Goal: Information Seeking & Learning: Learn about a topic

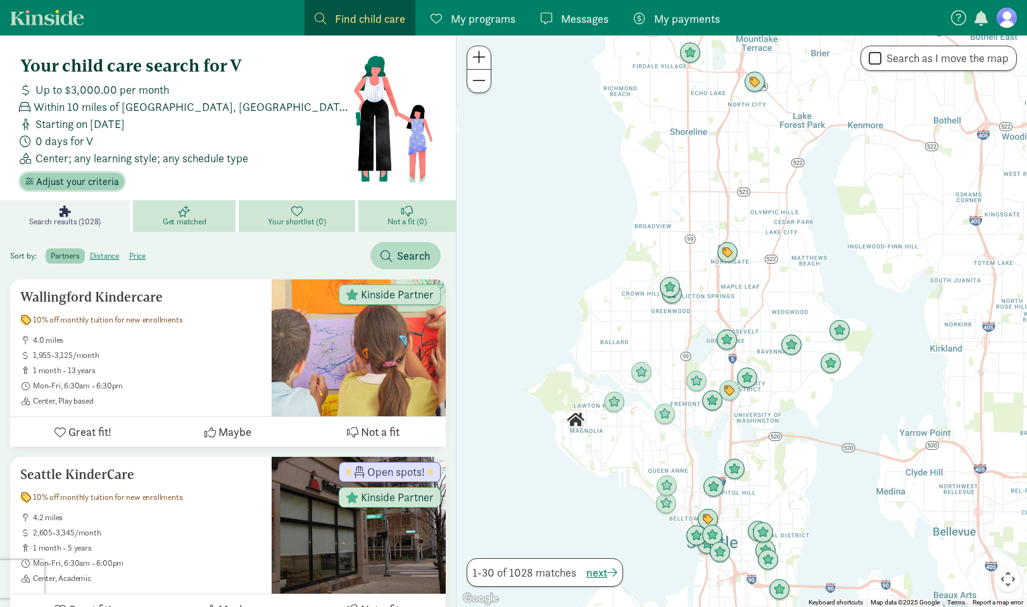
click at [87, 185] on span "Adjust your criteria" at bounding box center [77, 181] width 83 height 15
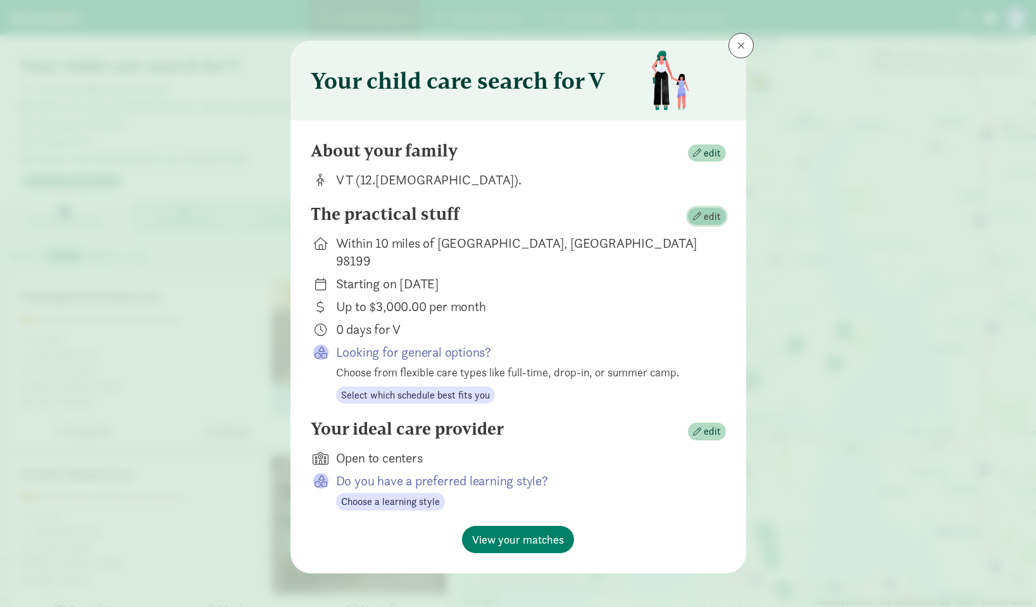
click at [707, 214] on span "edit" at bounding box center [712, 216] width 17 height 15
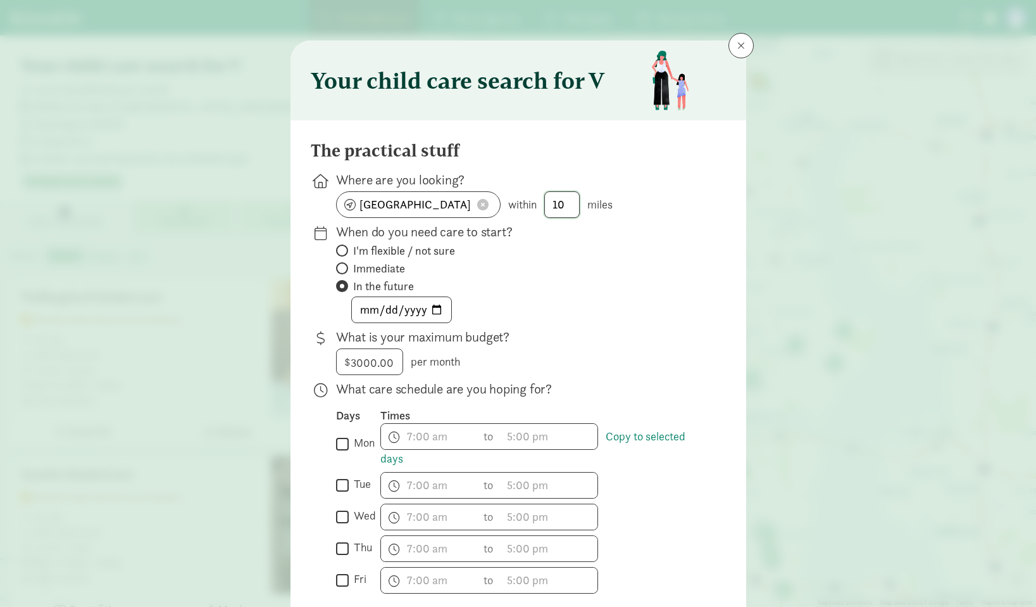
click at [570, 203] on input "10" at bounding box center [562, 204] width 34 height 25
type input "1"
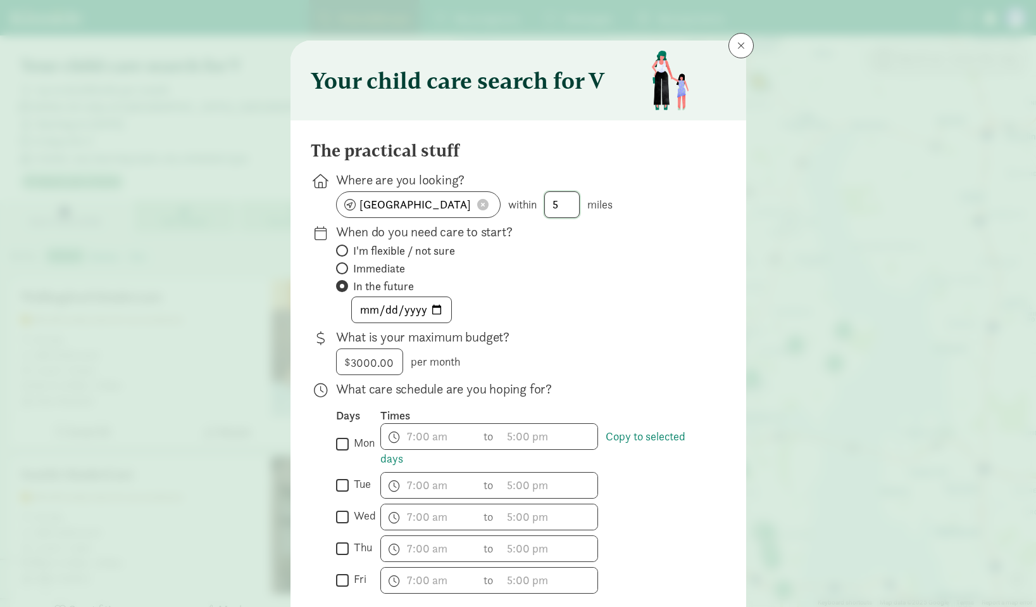
scroll to position [378, 0]
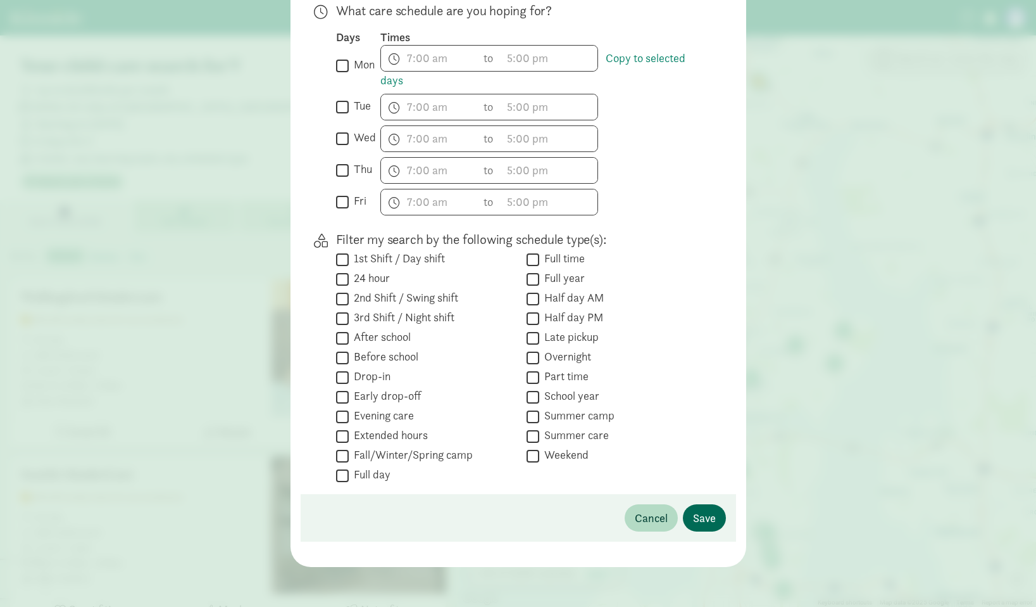
type input "5"
click at [703, 517] on span "Save" at bounding box center [704, 517] width 23 height 17
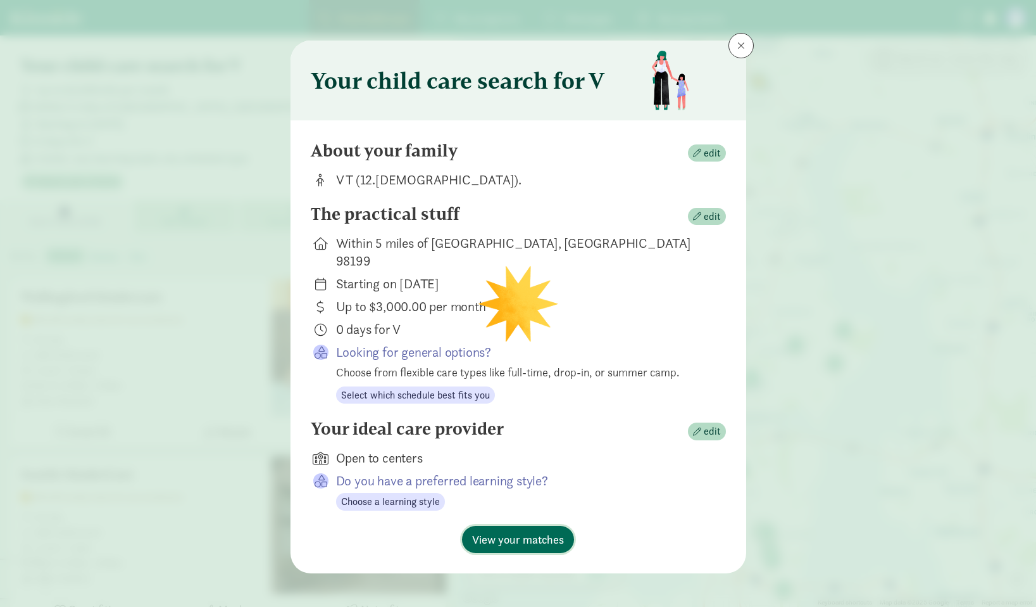
click at [519, 531] on span "View your matches" at bounding box center [518, 539] width 92 height 17
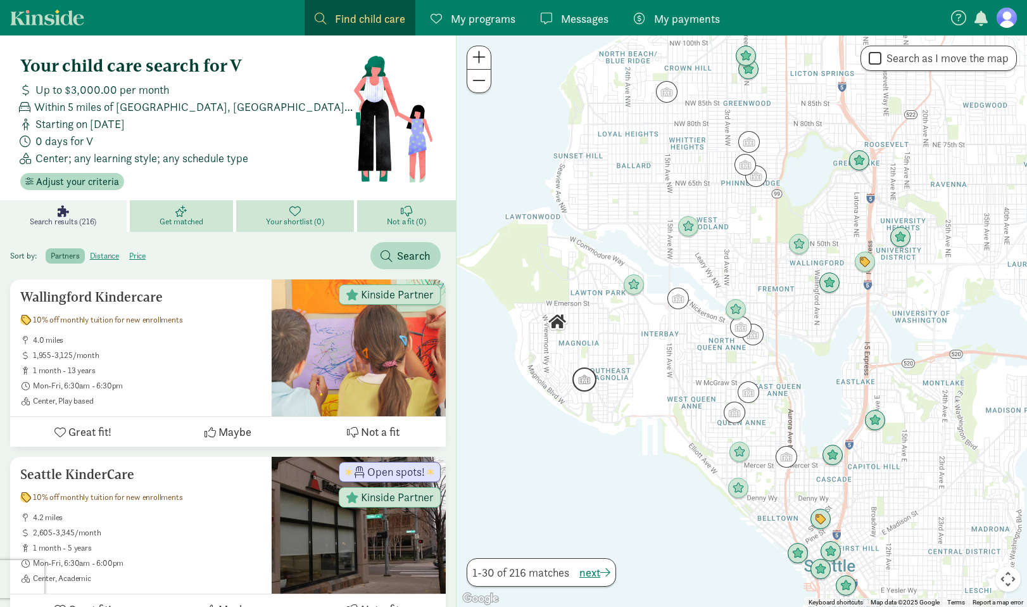
click at [584, 382] on img "Click to see details" at bounding box center [584, 379] width 24 height 24
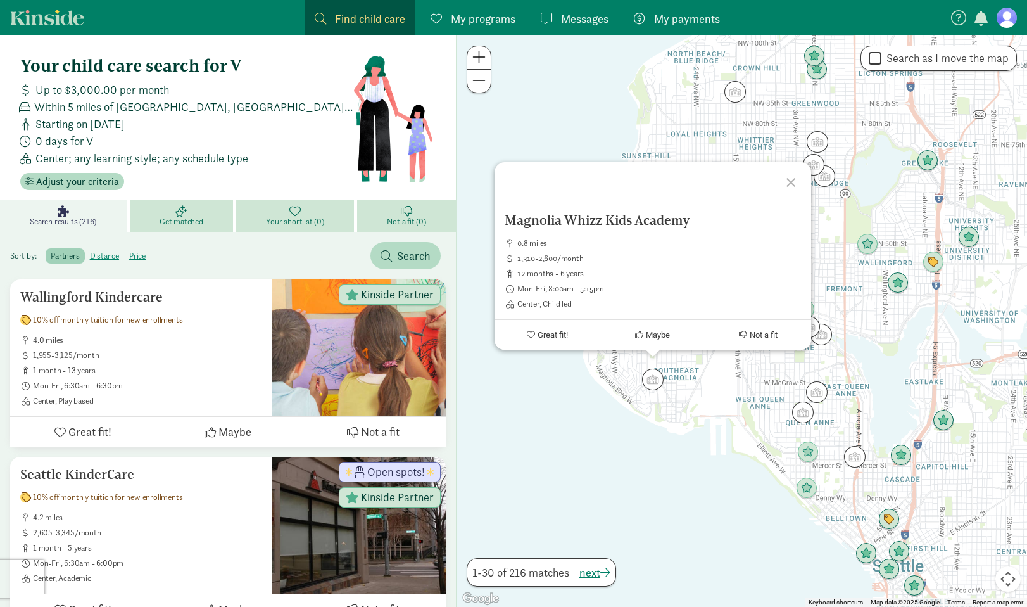
click at [791, 178] on div at bounding box center [792, 180] width 37 height 37
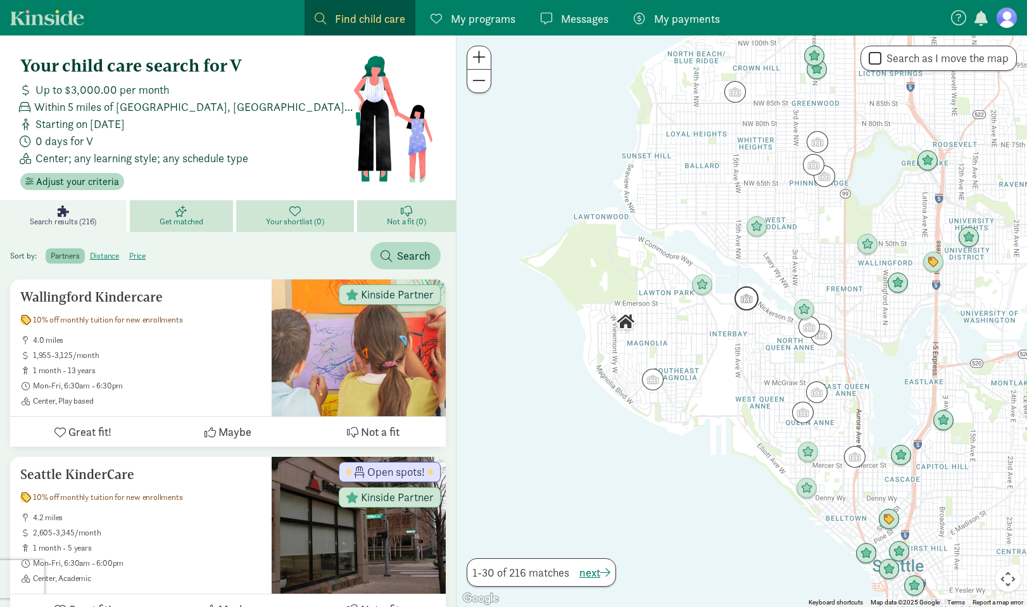
click at [744, 300] on img "Click to see details" at bounding box center [746, 298] width 24 height 24
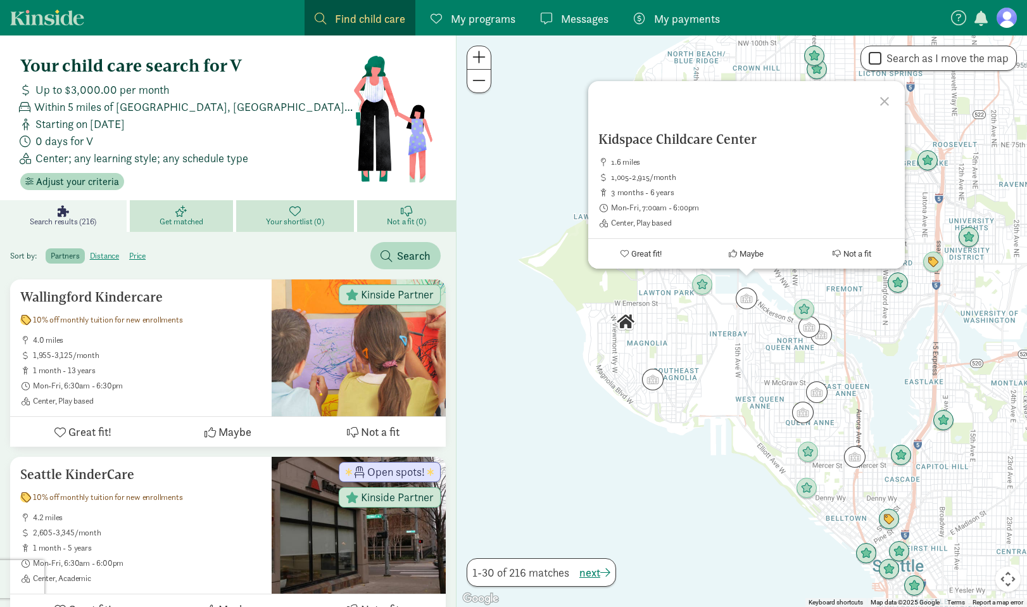
click at [738, 368] on div "Kidspace Childcare Center 1.6 miles 1,005-2,915/month 3 months - 6 years Mon-Fr…" at bounding box center [741, 320] width 570 height 571
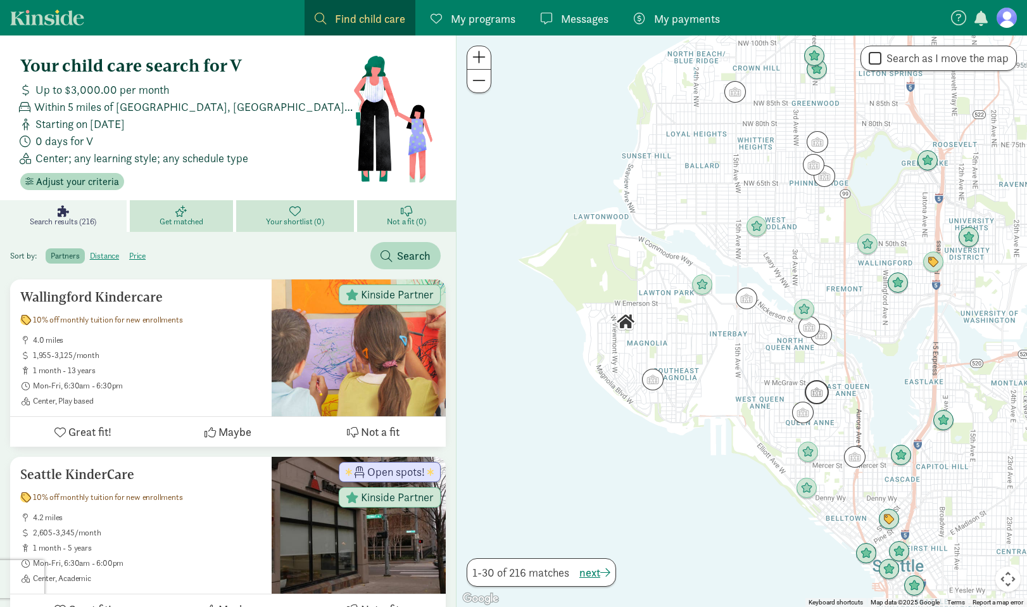
click at [821, 393] on img "Click to see details" at bounding box center [817, 392] width 24 height 24
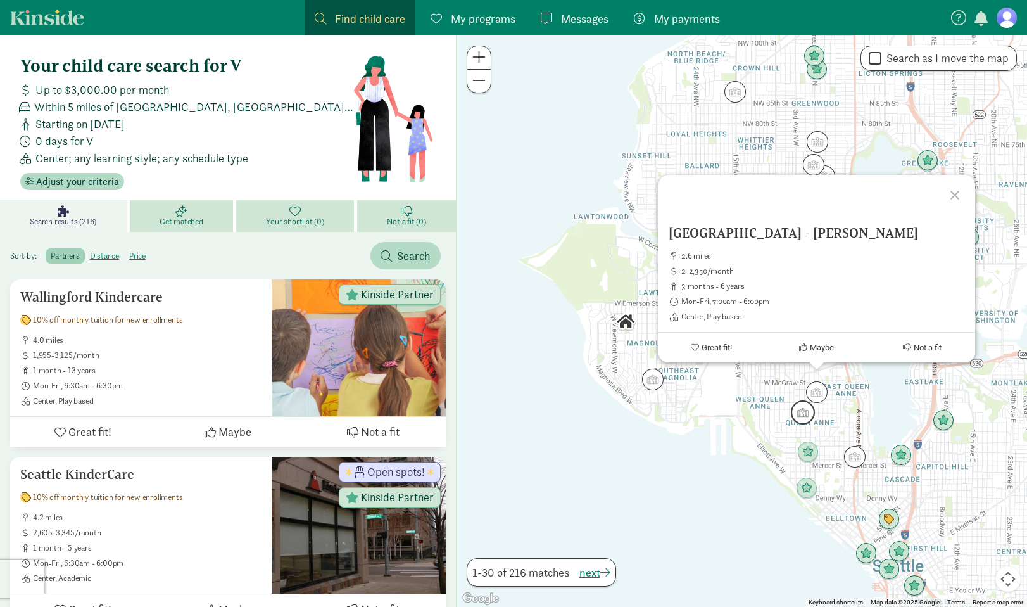
click at [807, 409] on img "Click to see details" at bounding box center [803, 412] width 24 height 24
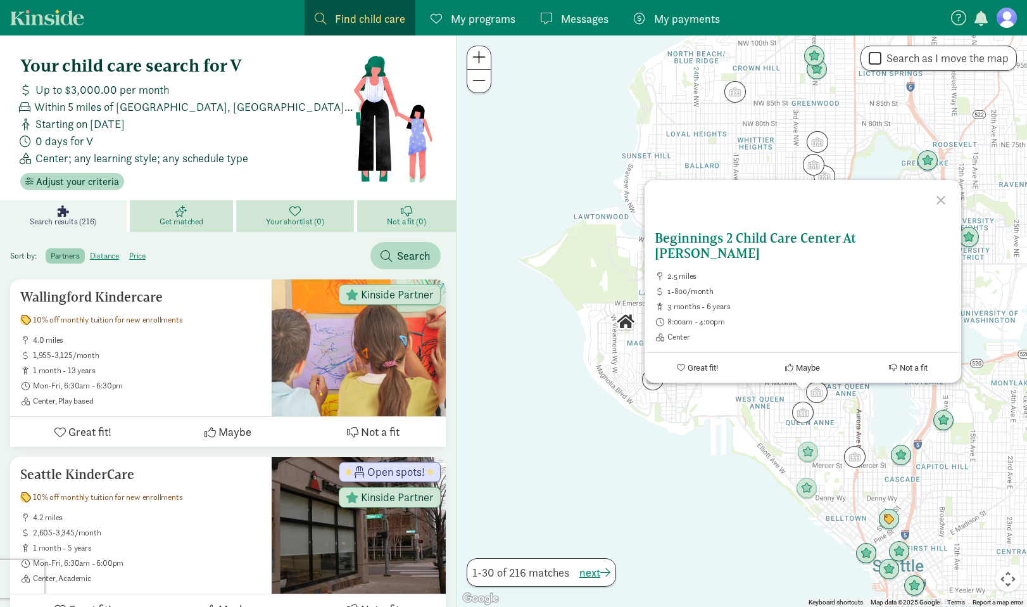
click at [700, 250] on h5 "Beginnings 2 Child Care Center At [PERSON_NAME]" at bounding box center [803, 245] width 296 height 30
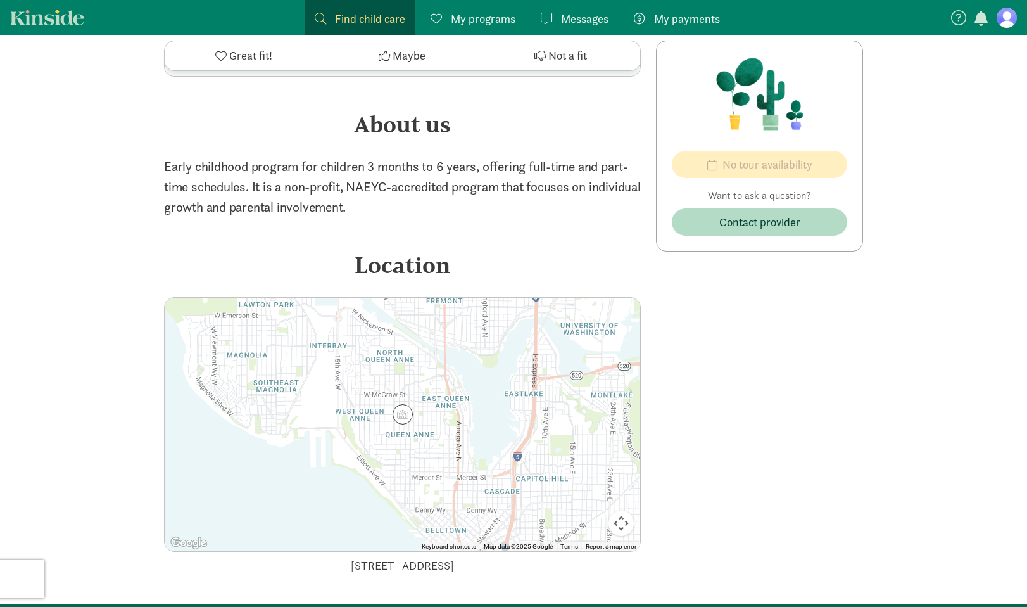
scroll to position [1091, 0]
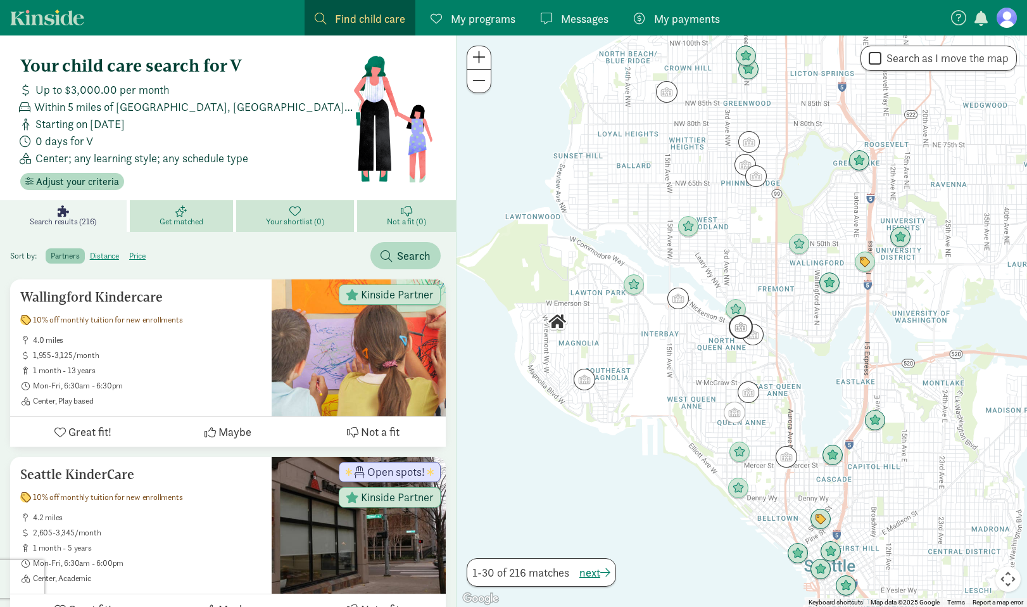
click at [734, 329] on img "Click to see details" at bounding box center [741, 327] width 24 height 24
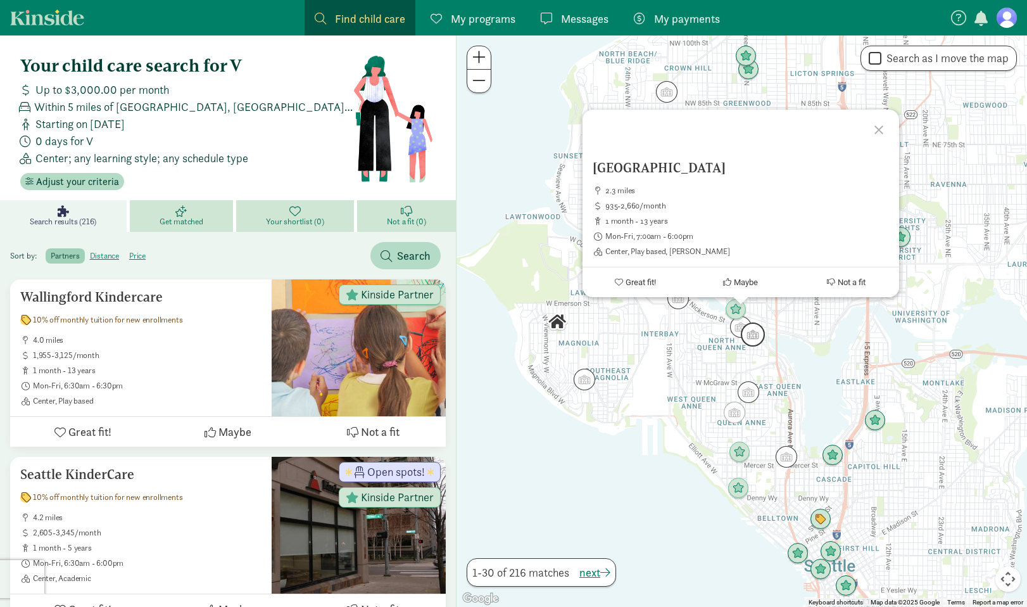
click at [754, 333] on img "Click to see details" at bounding box center [753, 334] width 24 height 24
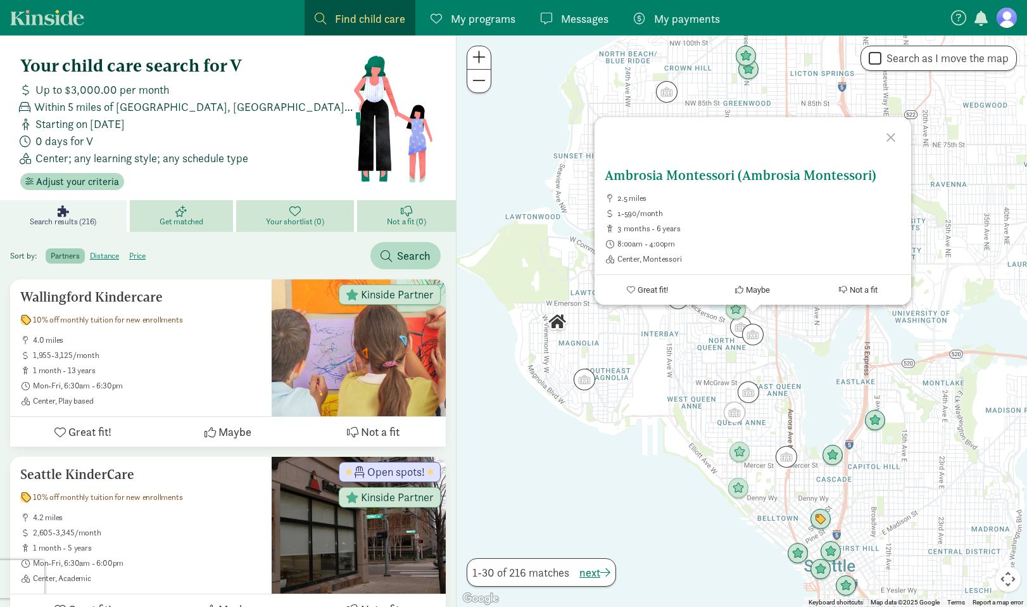
click at [689, 172] on h5 "Ambrosia Montessori (Ambrosia Montessori)" at bounding box center [753, 175] width 296 height 15
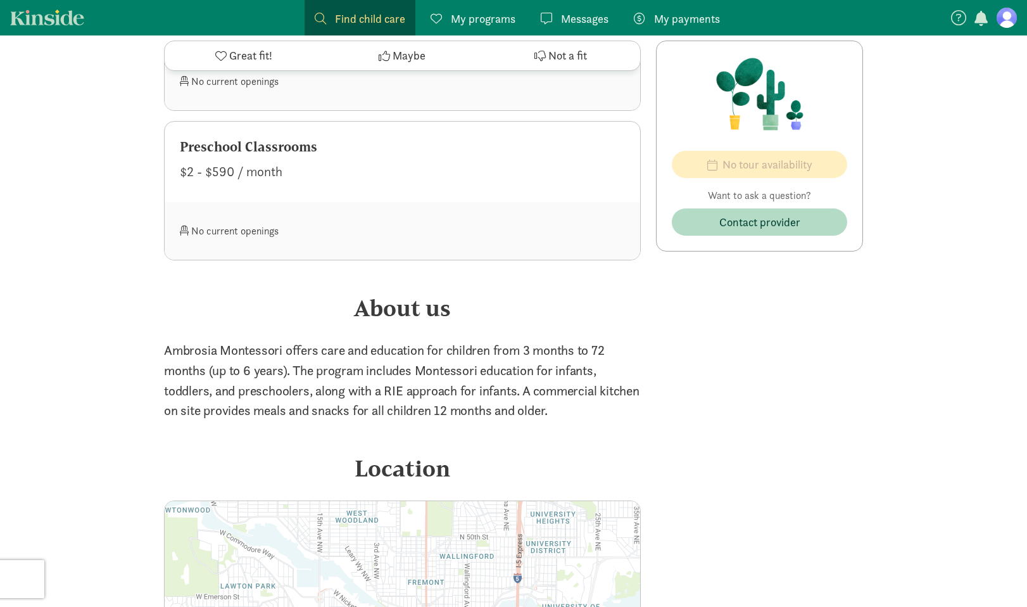
scroll to position [717, 0]
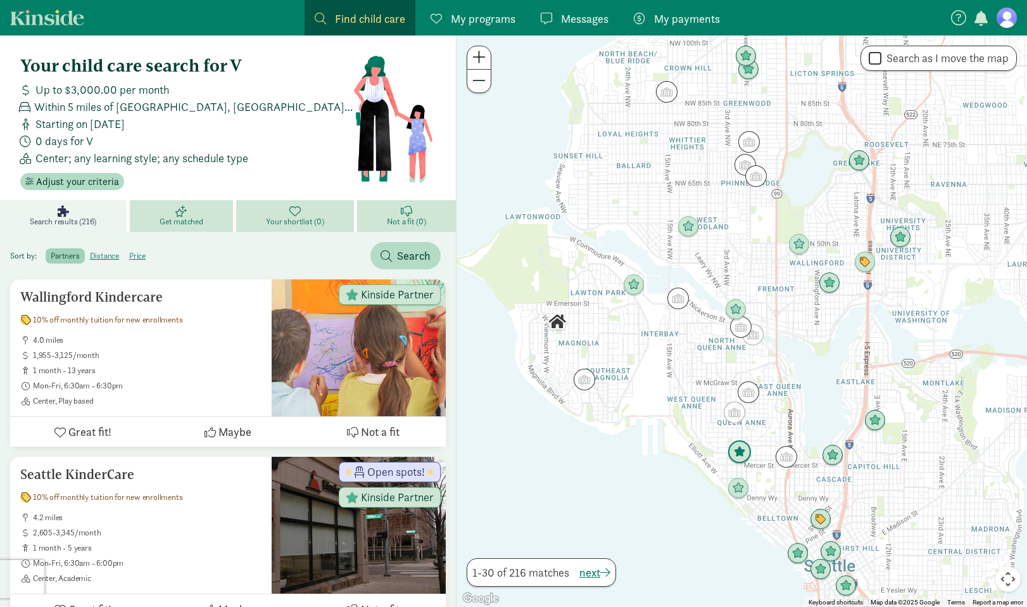
click at [729, 453] on img "Click to see details" at bounding box center [739, 452] width 24 height 24
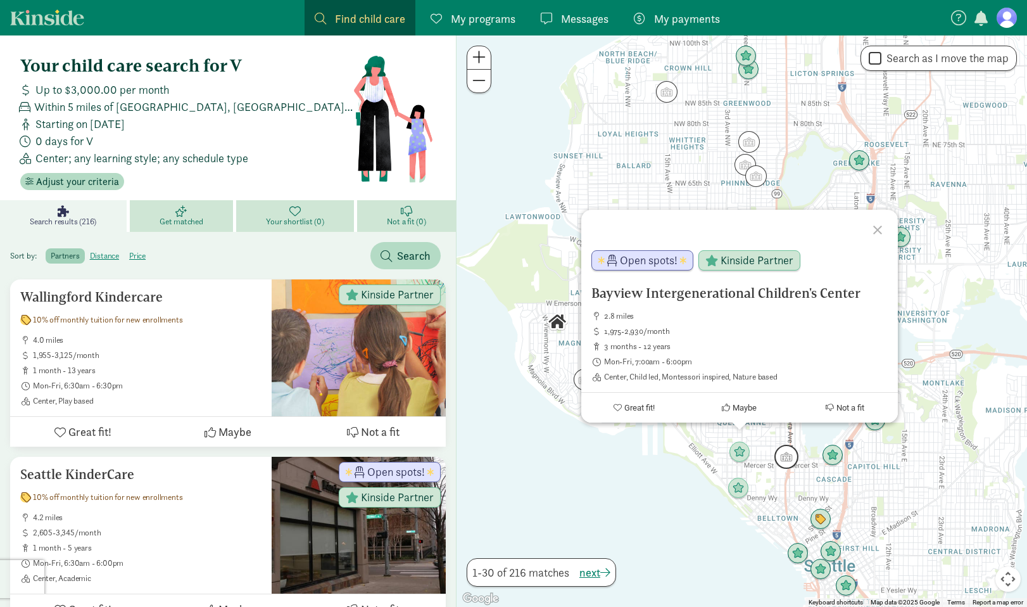
click at [791, 448] on img "Click to see details" at bounding box center [786, 456] width 24 height 24
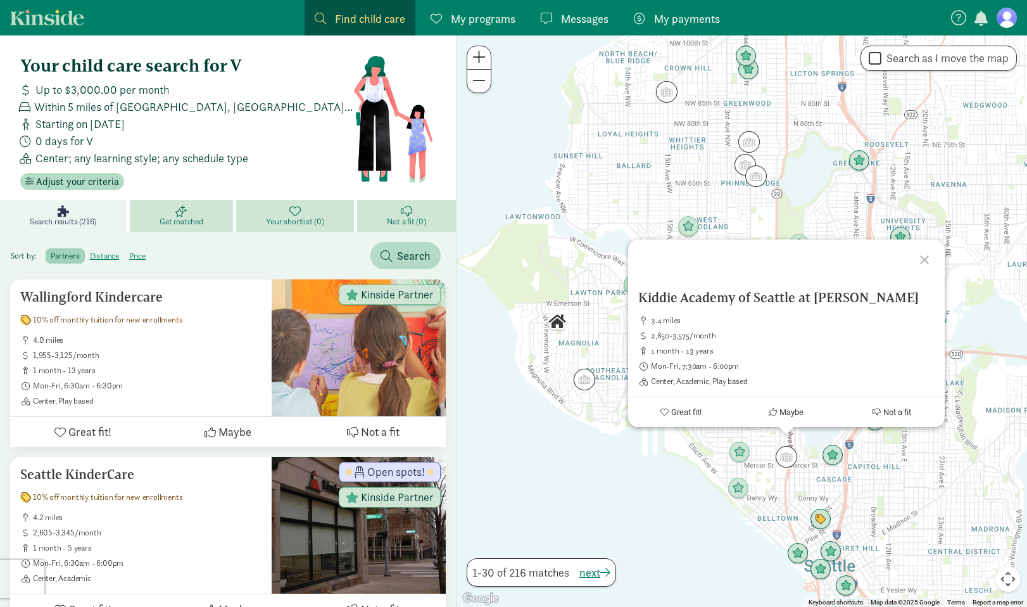
click at [765, 448] on div "To navigate, press the arrow keys. Kiddie Academy of Seattle at Queen Anne 3.4 …" at bounding box center [741, 320] width 570 height 571
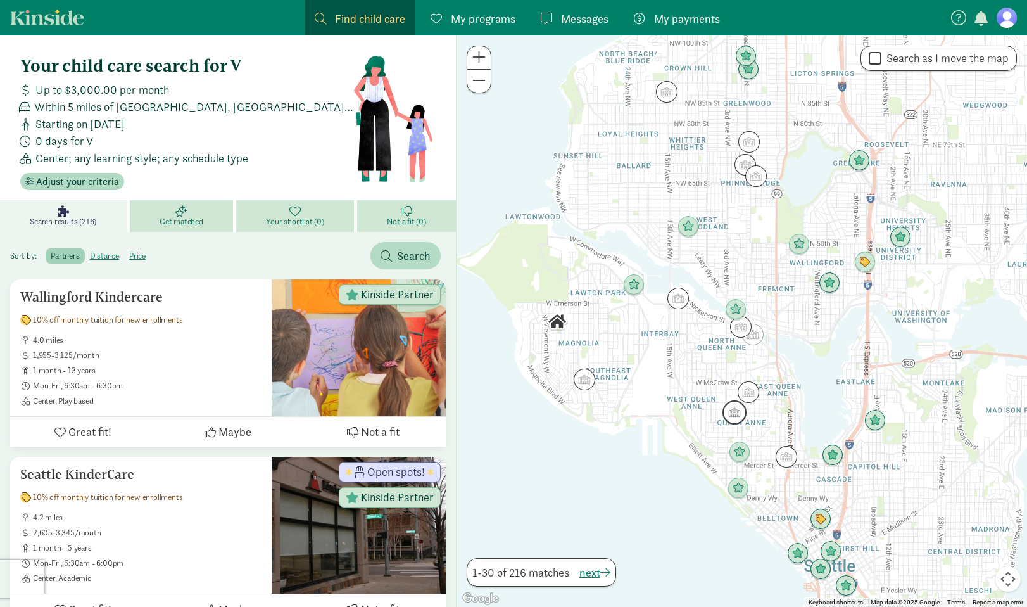
click at [733, 415] on img "Click to see details" at bounding box center [734, 412] width 24 height 24
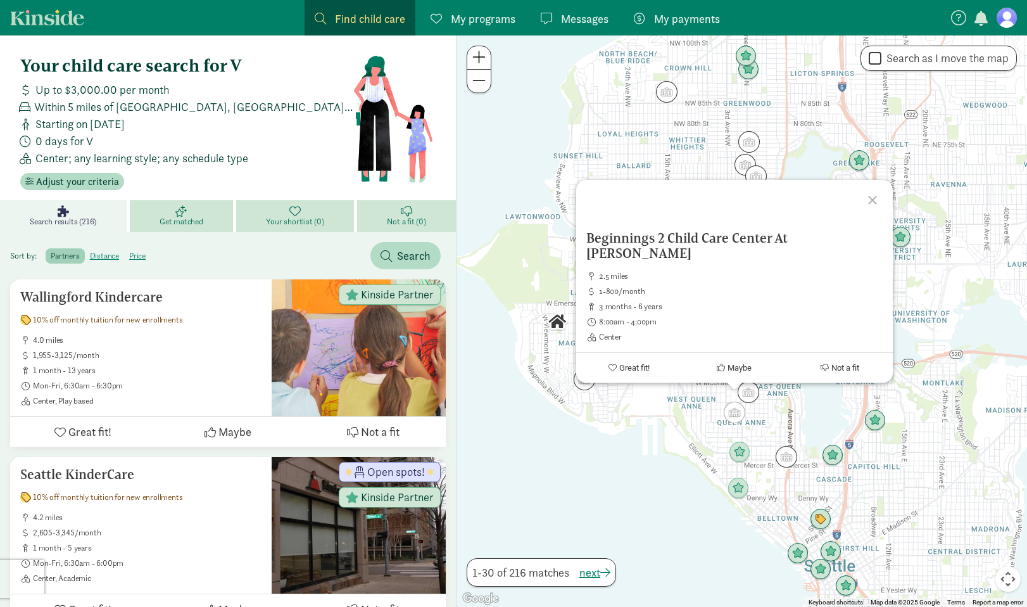
click at [764, 422] on div "Beginnings 2 Child Care Center At Queen Anne 2.5 miles 1-800/month 3 months - 6…" at bounding box center [741, 320] width 570 height 571
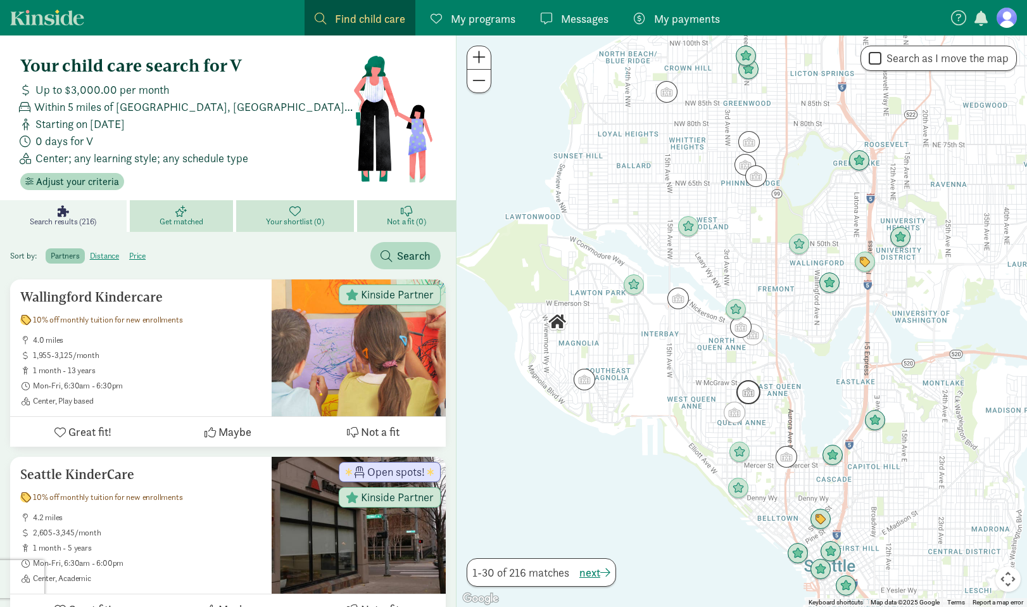
click at [753, 398] on img "Click to see details" at bounding box center [748, 392] width 24 height 24
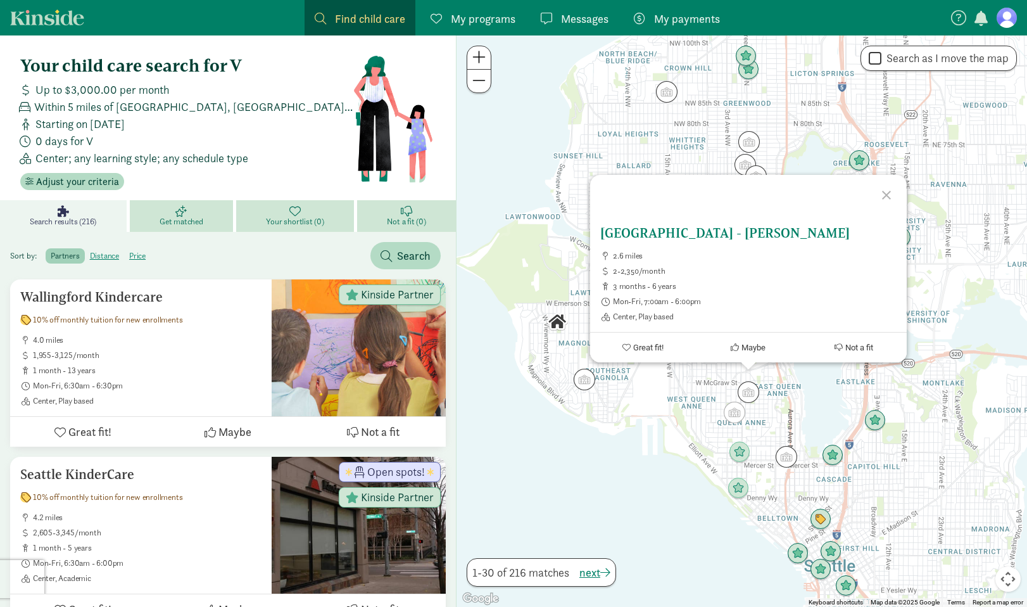
click at [680, 235] on h5 "[GEOGRAPHIC_DATA] - [PERSON_NAME]" at bounding box center [748, 232] width 296 height 15
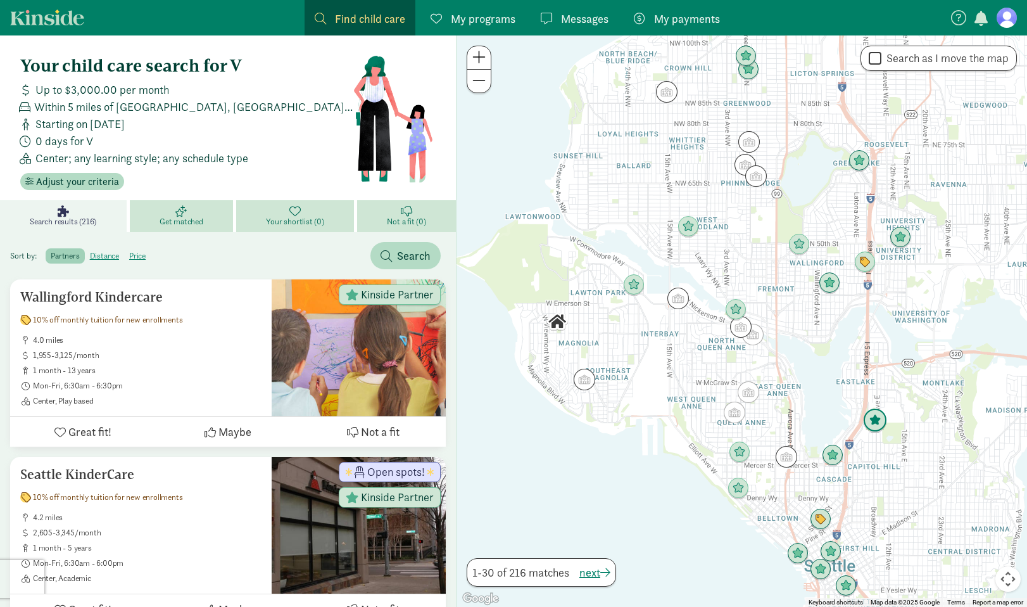
click at [879, 420] on img "Click to see details" at bounding box center [875, 420] width 24 height 24
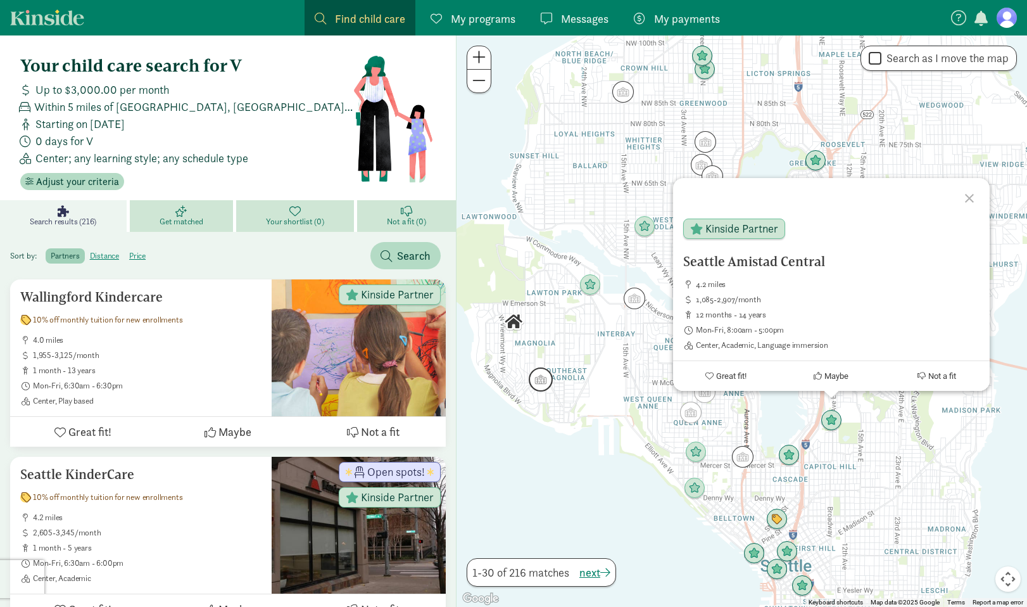
click at [541, 384] on img "Click to see details" at bounding box center [541, 379] width 24 height 24
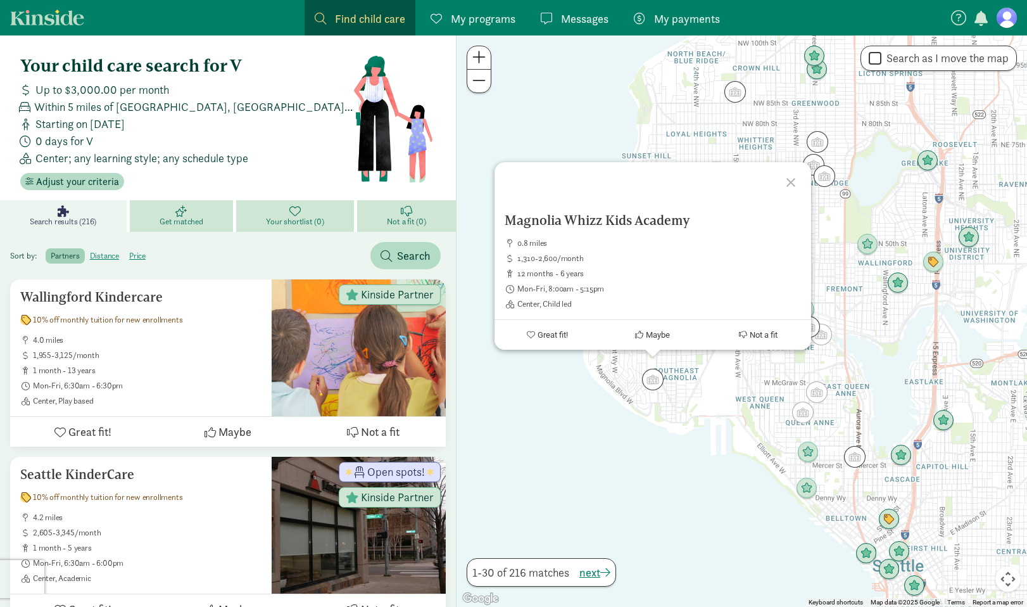
click at [710, 405] on div "To navigate, press the arrow keys. Magnolia Whizz Kids Academy 0.8 miles 1,310-…" at bounding box center [741, 320] width 570 height 571
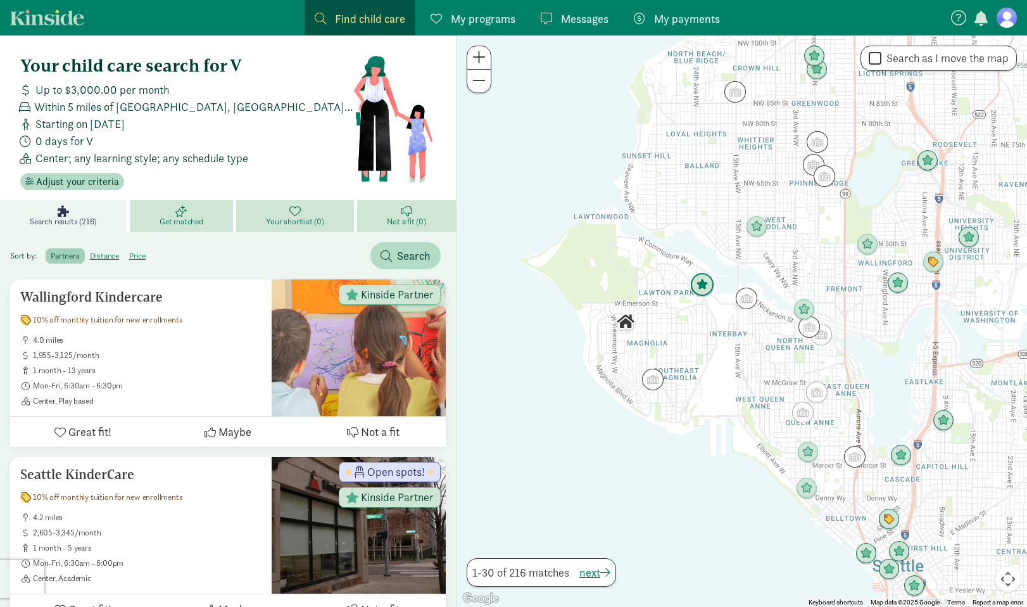
click at [706, 282] on img "Click to see details" at bounding box center [702, 285] width 24 height 24
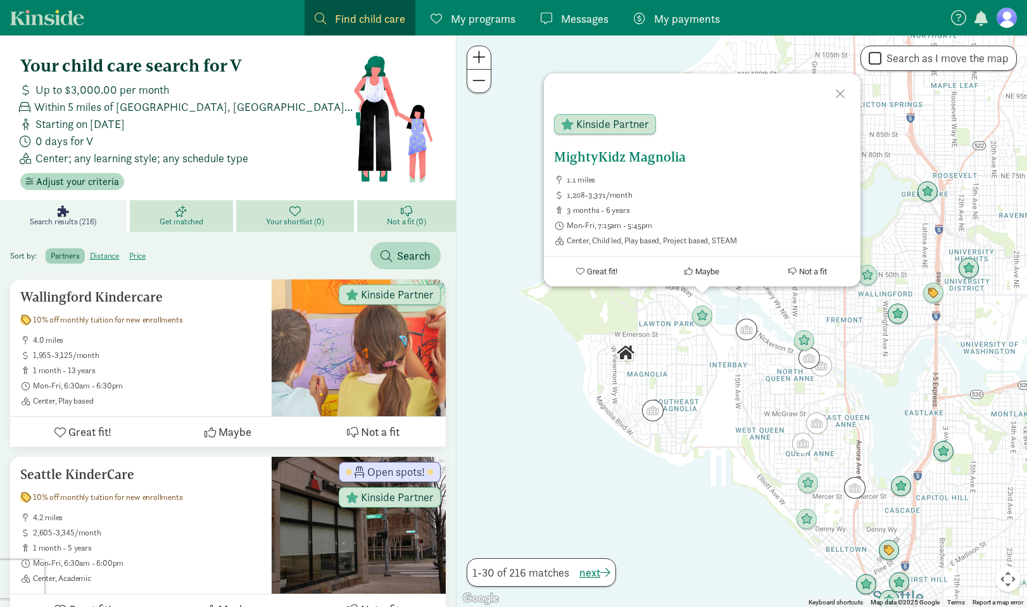
click at [677, 153] on h5 "MightyKidz Magnolia" at bounding box center [702, 156] width 296 height 15
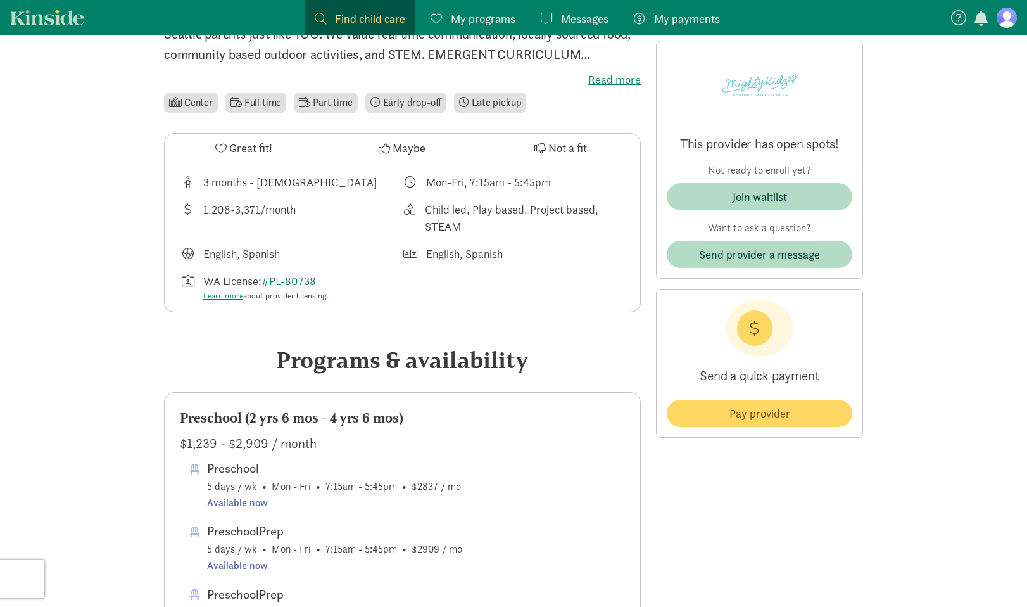
scroll to position [483, 0]
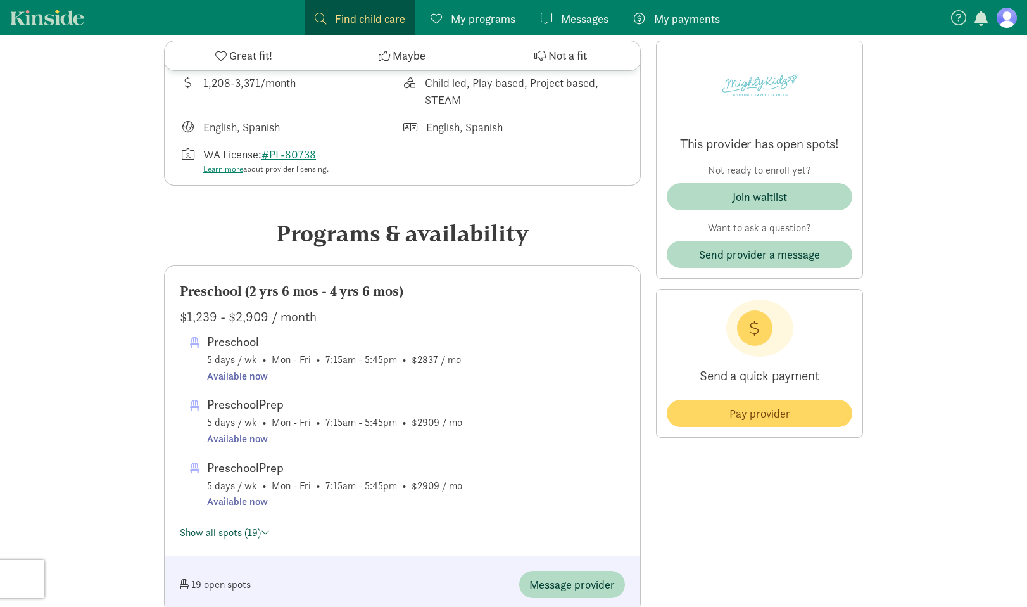
click at [250, 535] on link "Show all spots (19)" at bounding box center [225, 532] width 90 height 13
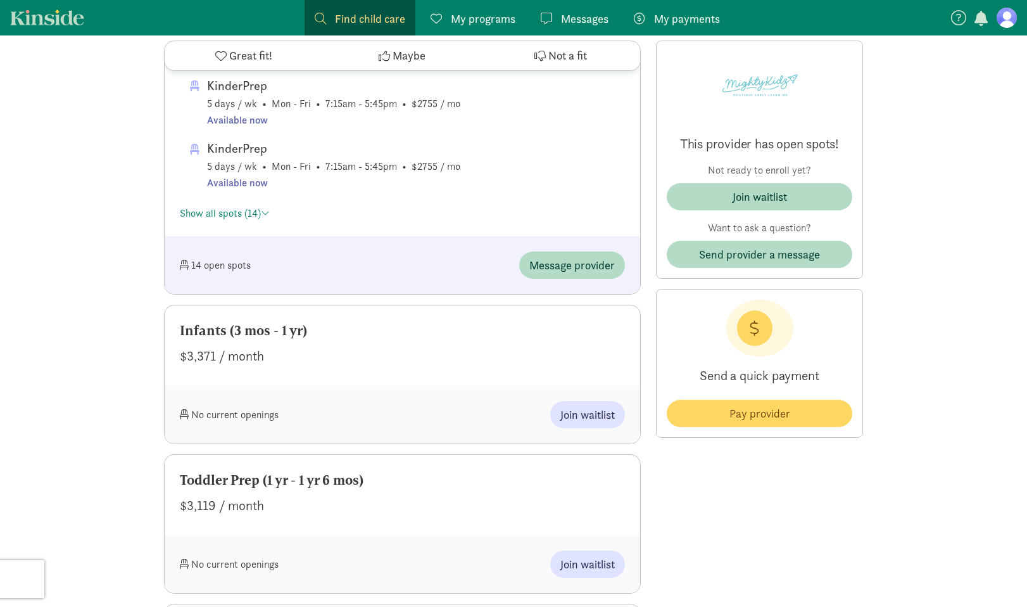
scroll to position [2250, 0]
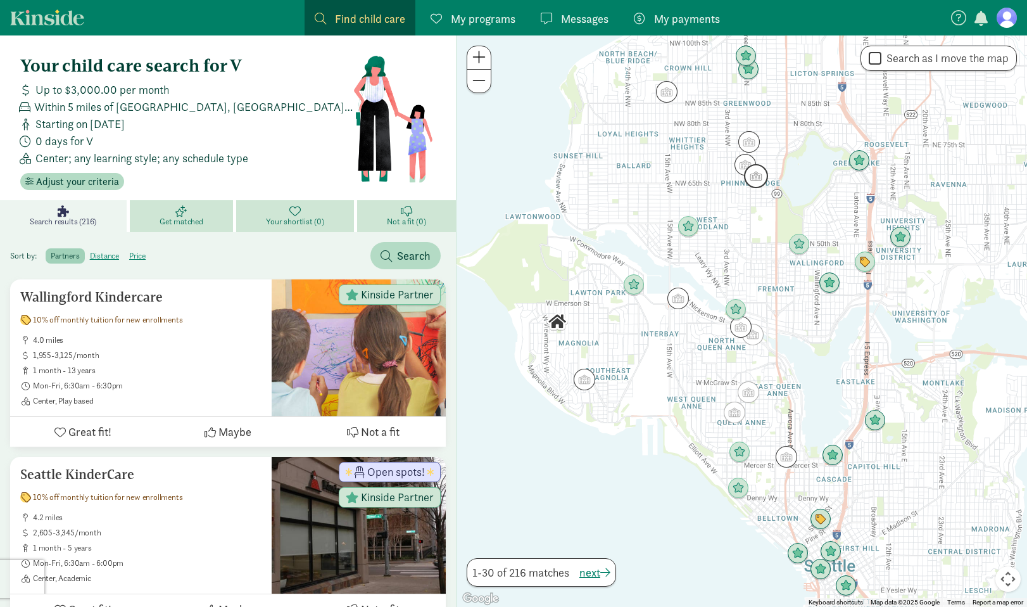
click at [760, 183] on img "Click to see details" at bounding box center [756, 176] width 24 height 24
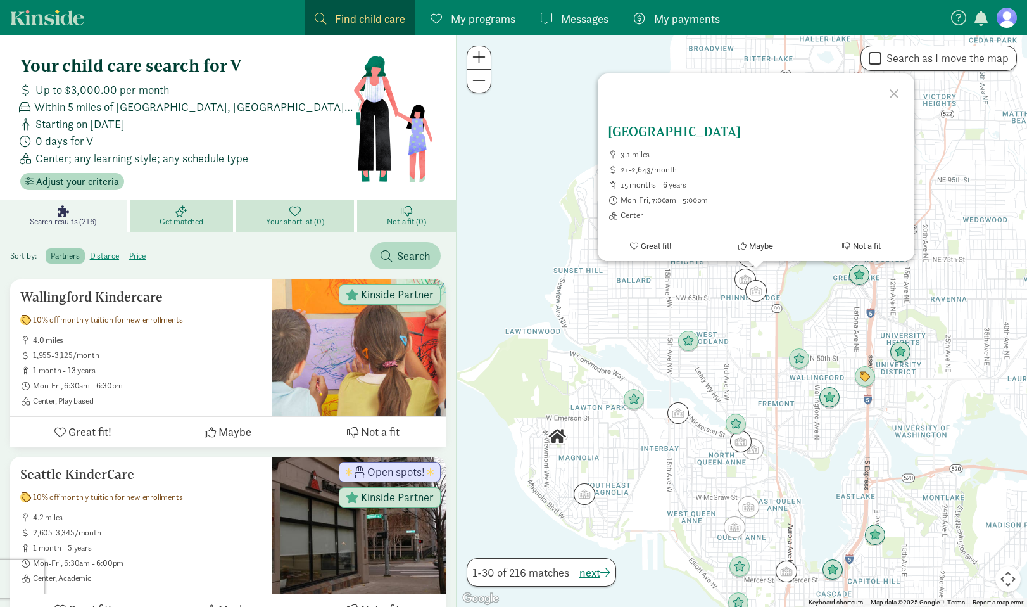
click at [693, 130] on h5 "[GEOGRAPHIC_DATA]" at bounding box center [756, 131] width 296 height 15
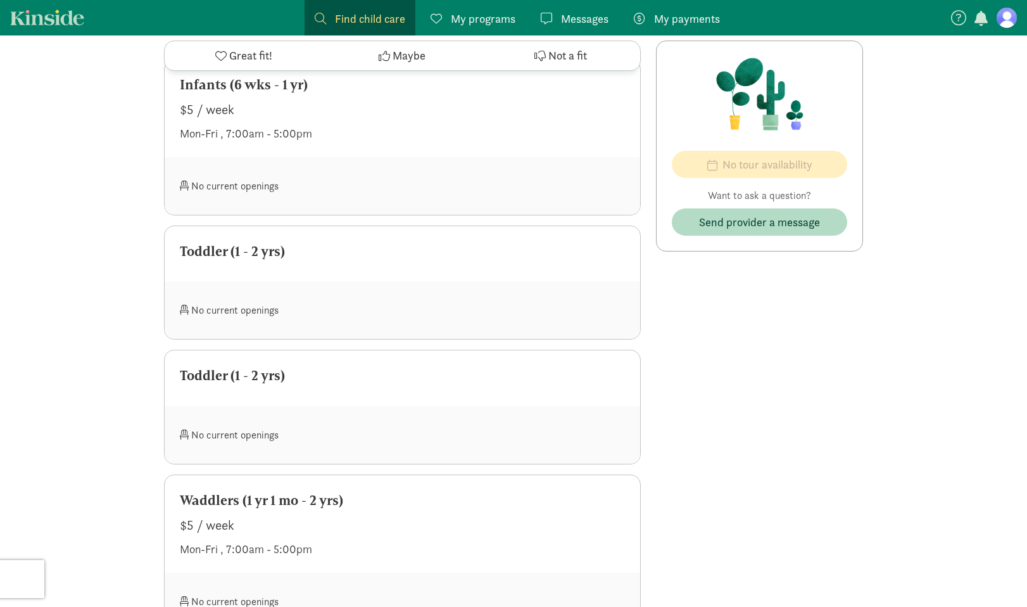
scroll to position [1138, 0]
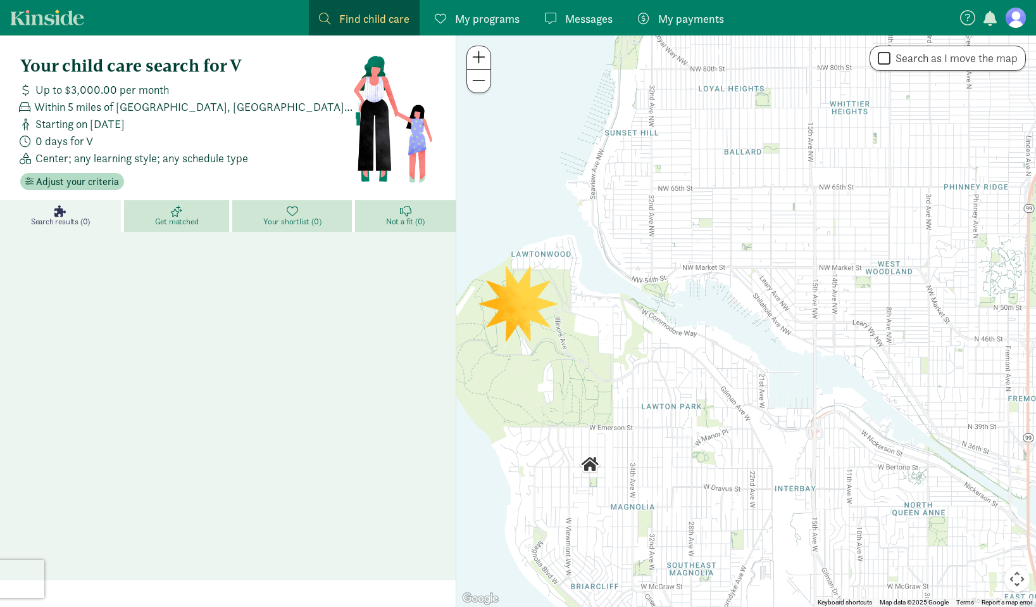
drag, startPoint x: 862, startPoint y: 203, endPoint x: 705, endPoint y: 348, distance: 213.3
click at [705, 348] on div at bounding box center [746, 320] width 580 height 571
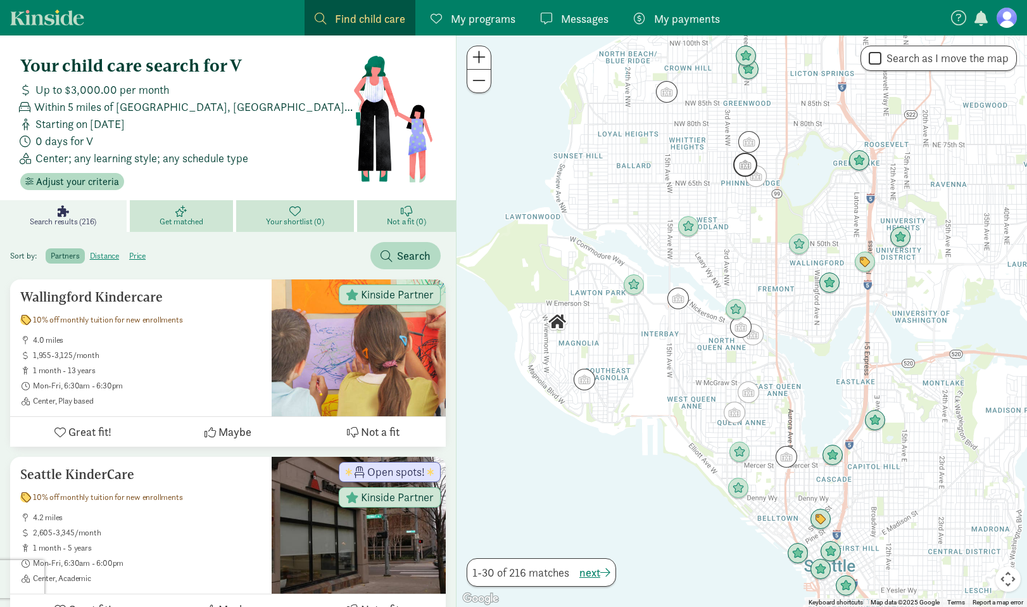
click at [746, 165] on img "Click to see details" at bounding box center [745, 165] width 24 height 24
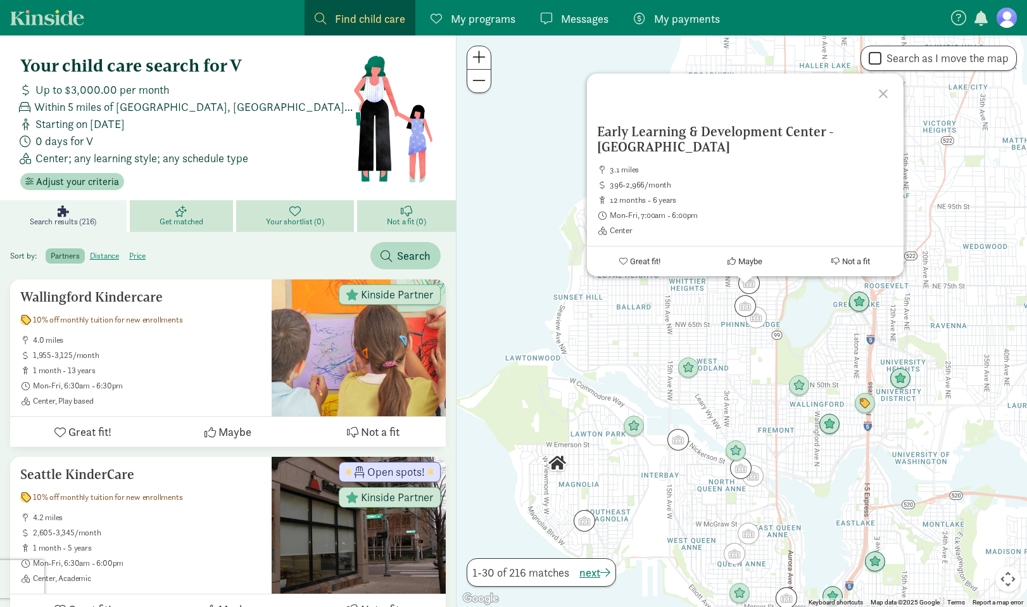
click at [710, 338] on div "Early Learning & Development Center - [GEOGRAPHIC_DATA] 3.1 miles 396-2,966/mon…" at bounding box center [741, 320] width 570 height 571
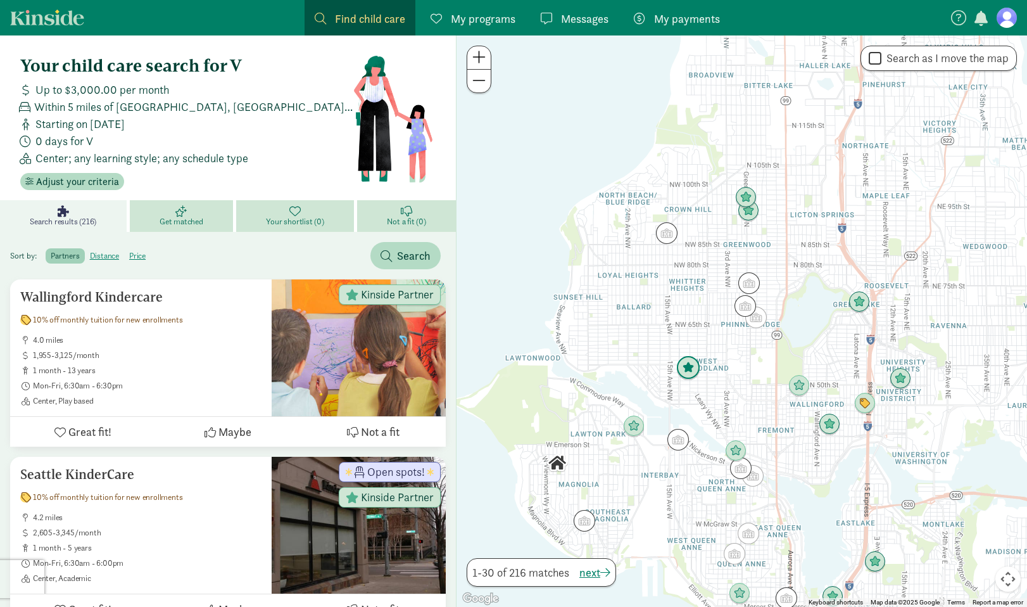
click at [689, 366] on img "Click to see details" at bounding box center [688, 368] width 24 height 24
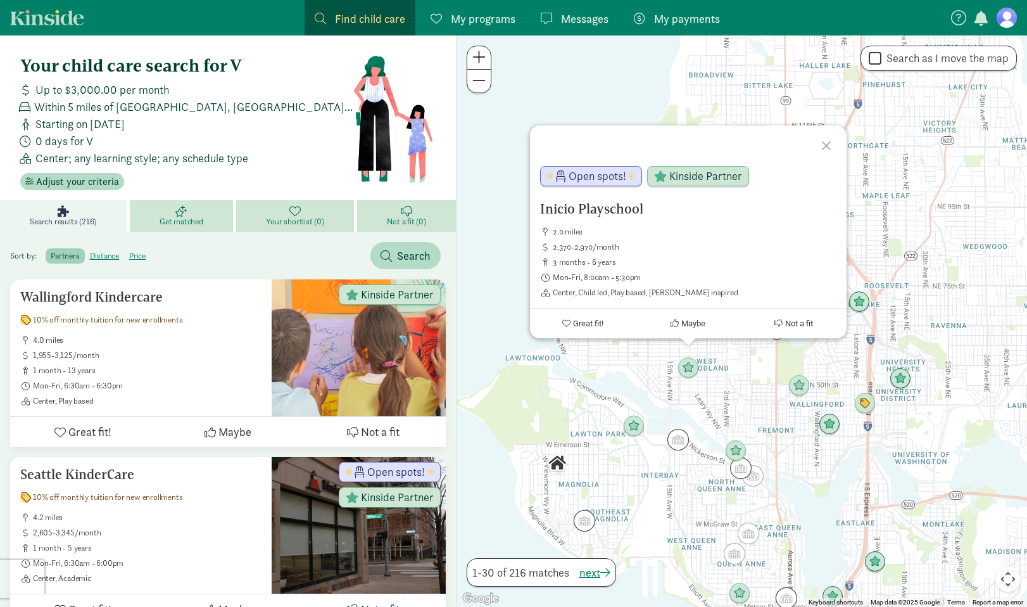
click at [741, 396] on div "Inicio Playschool 2.0 miles 2,370-2,970/month 3 months - 6 years Mon-Fri, 8:00a…" at bounding box center [741, 320] width 570 height 571
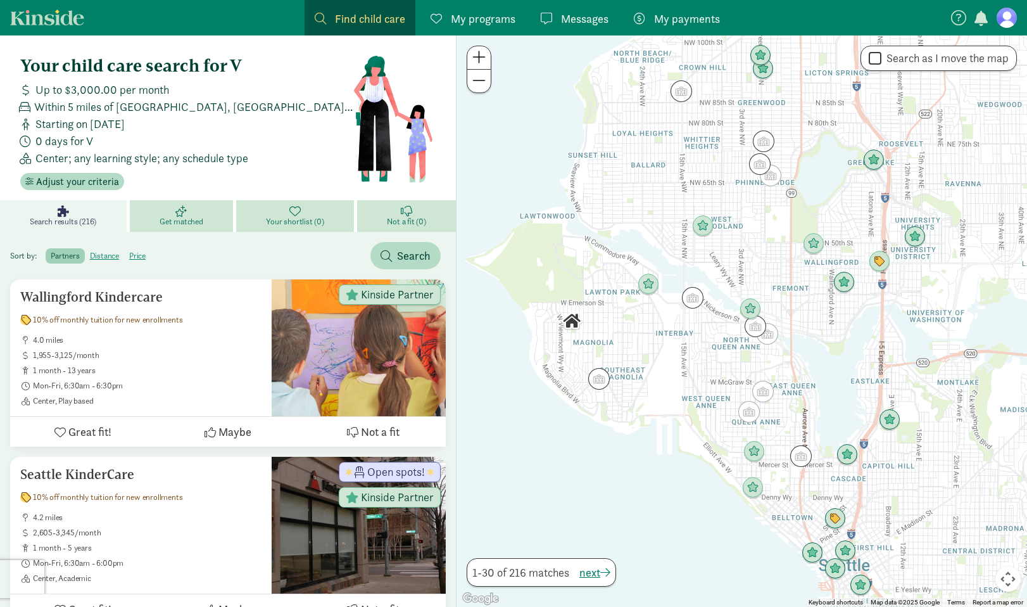
drag, startPoint x: 717, startPoint y: 383, endPoint x: 738, endPoint y: 244, distance: 140.8
click at [738, 244] on div at bounding box center [741, 320] width 570 height 571
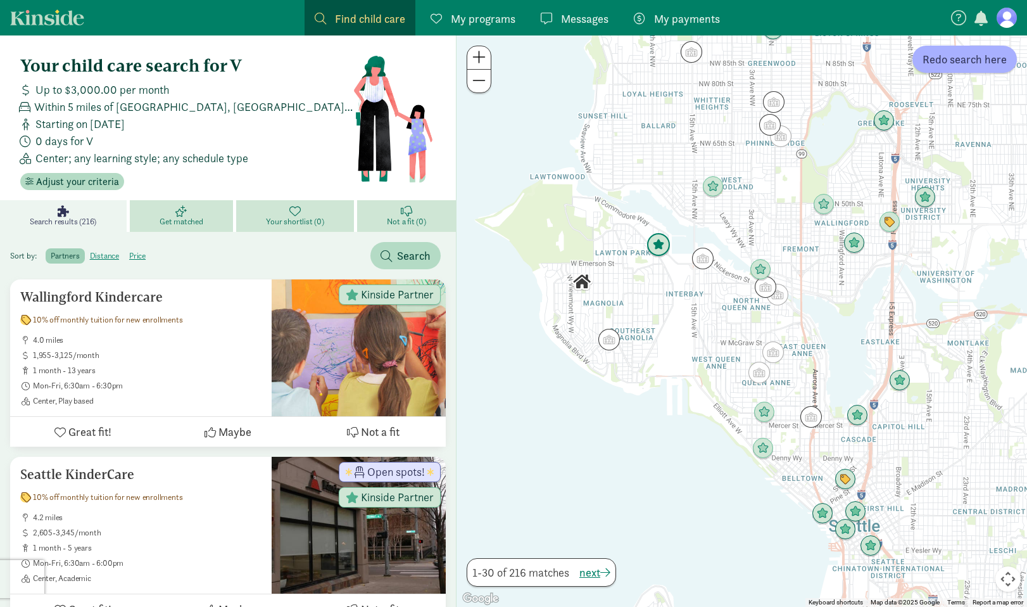
click at [647, 252] on img "Click to see details" at bounding box center [658, 245] width 24 height 24
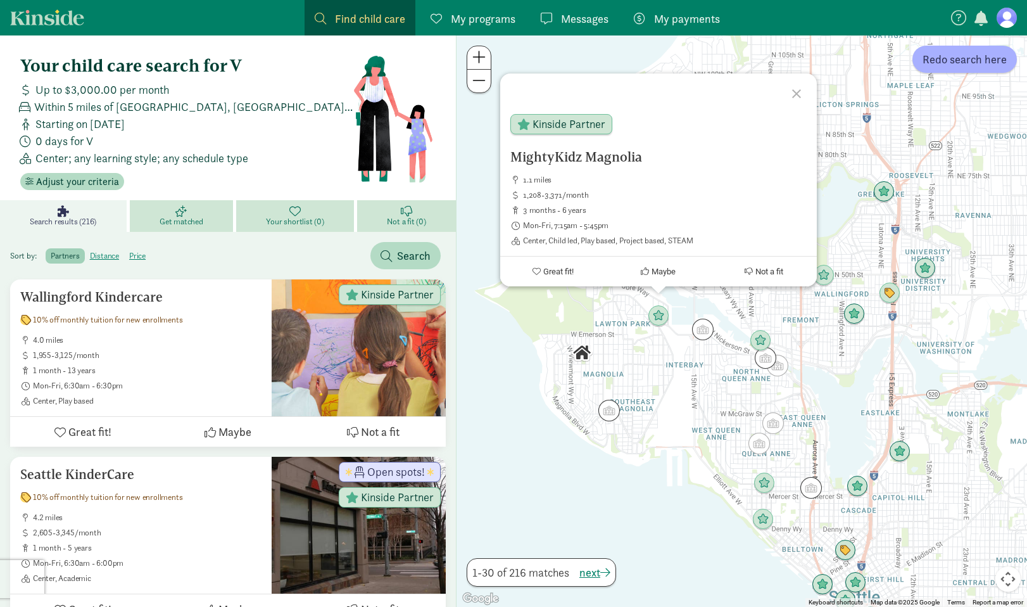
click at [684, 370] on div "MightyKidz Magnolia 1.1 miles 1,208-3,371/month 3 months - 6 years Mon-Fri, 7:1…" at bounding box center [741, 320] width 570 height 571
